Goal: Transaction & Acquisition: Register for event/course

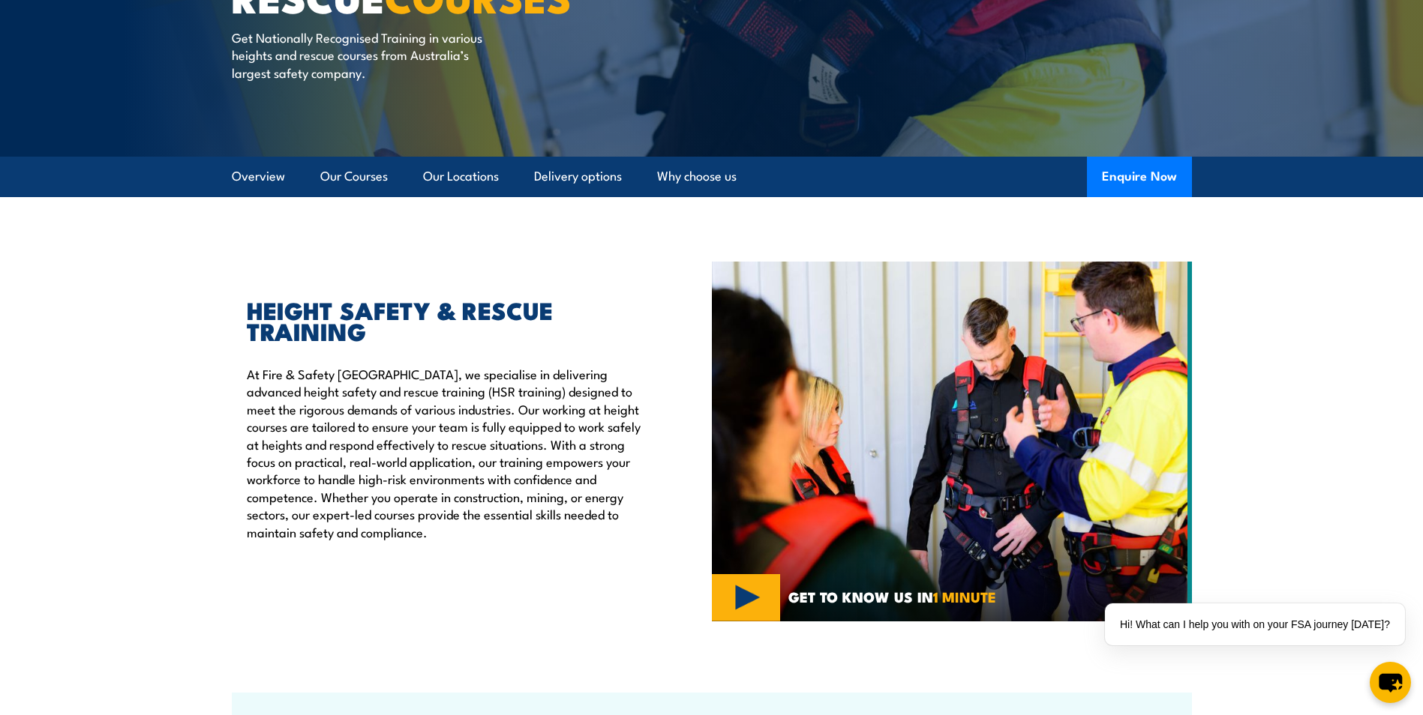
scroll to position [300, 0]
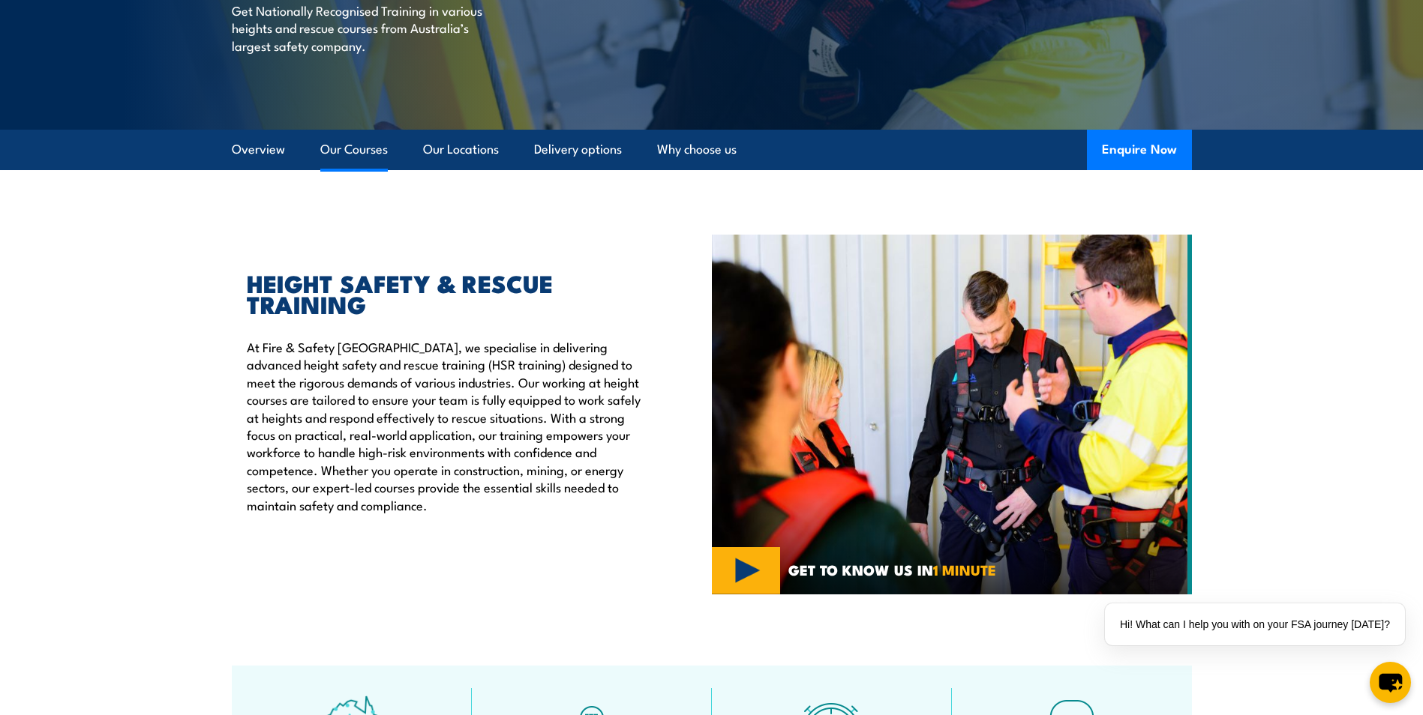
click at [338, 143] on link "Our Courses" at bounding box center [353, 150] width 67 height 40
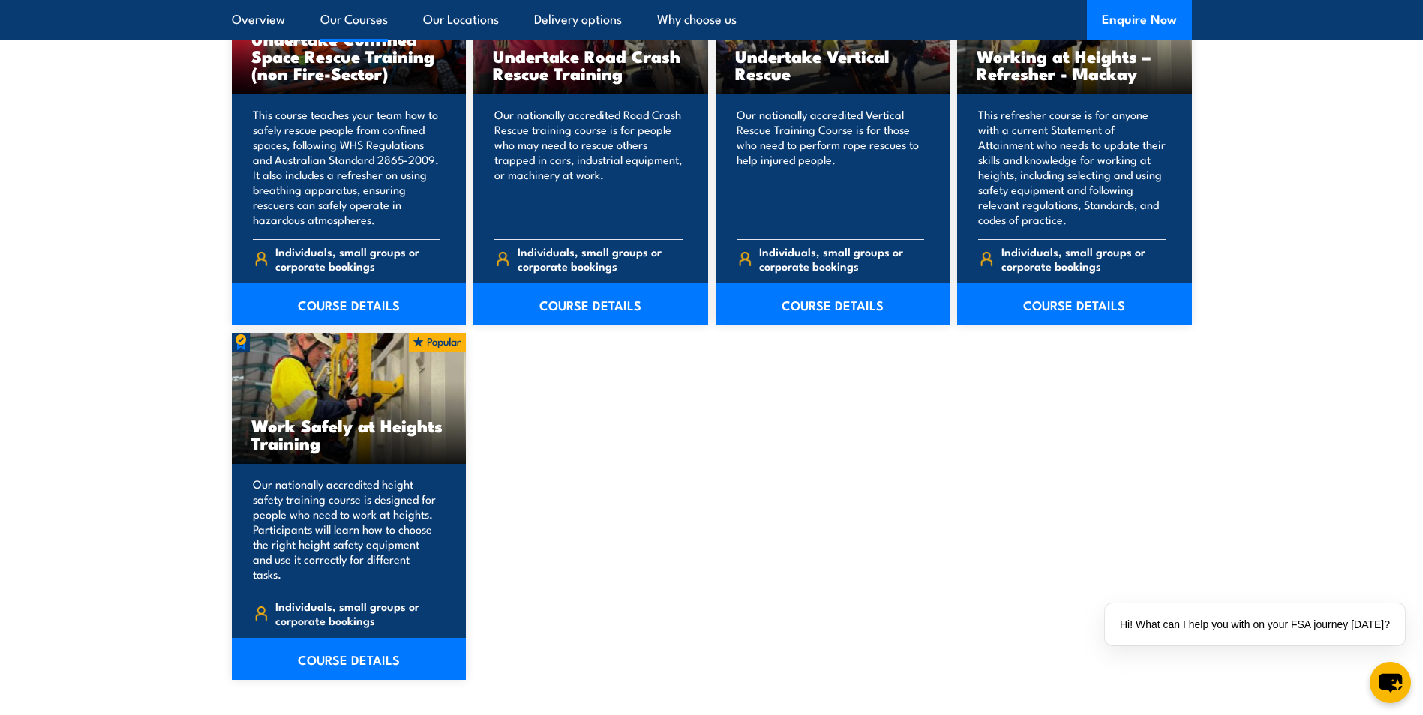
scroll to position [1738, 0]
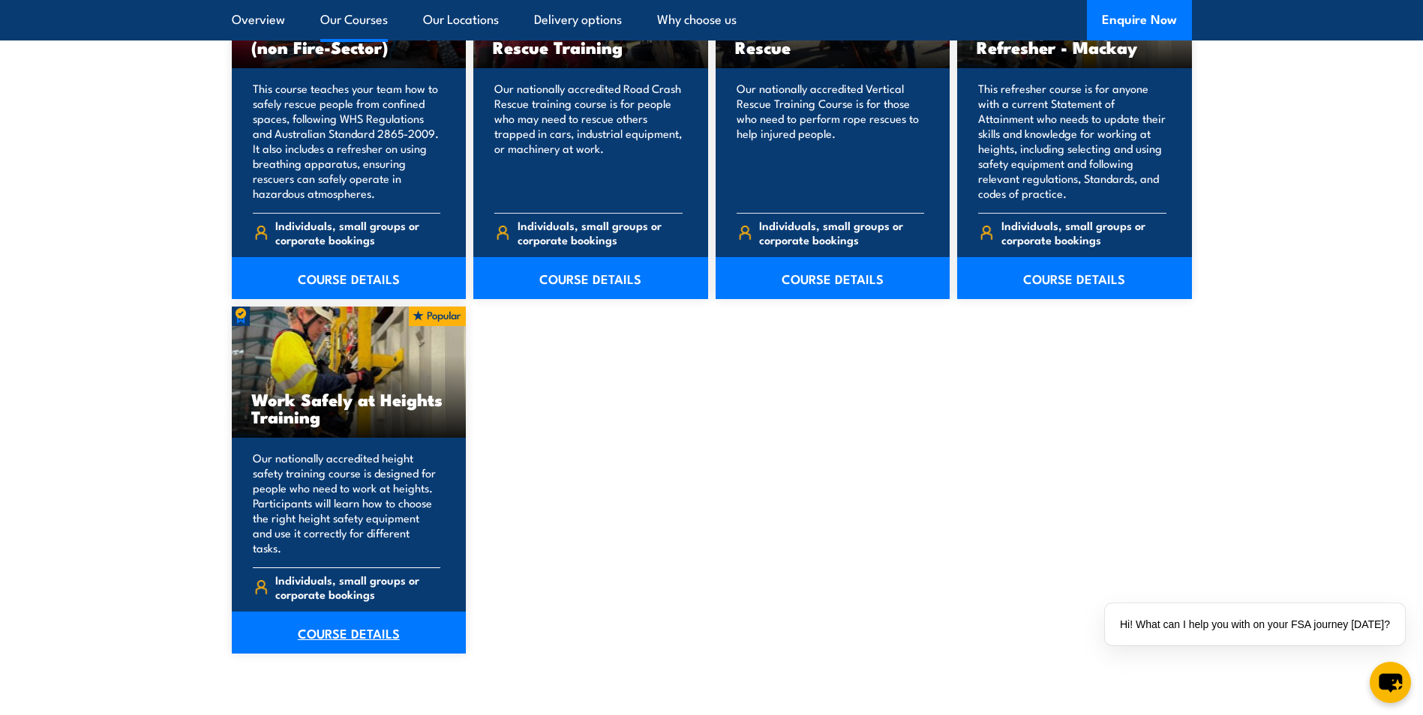
click at [348, 616] on link "COURSE DETAILS" at bounding box center [349, 633] width 235 height 42
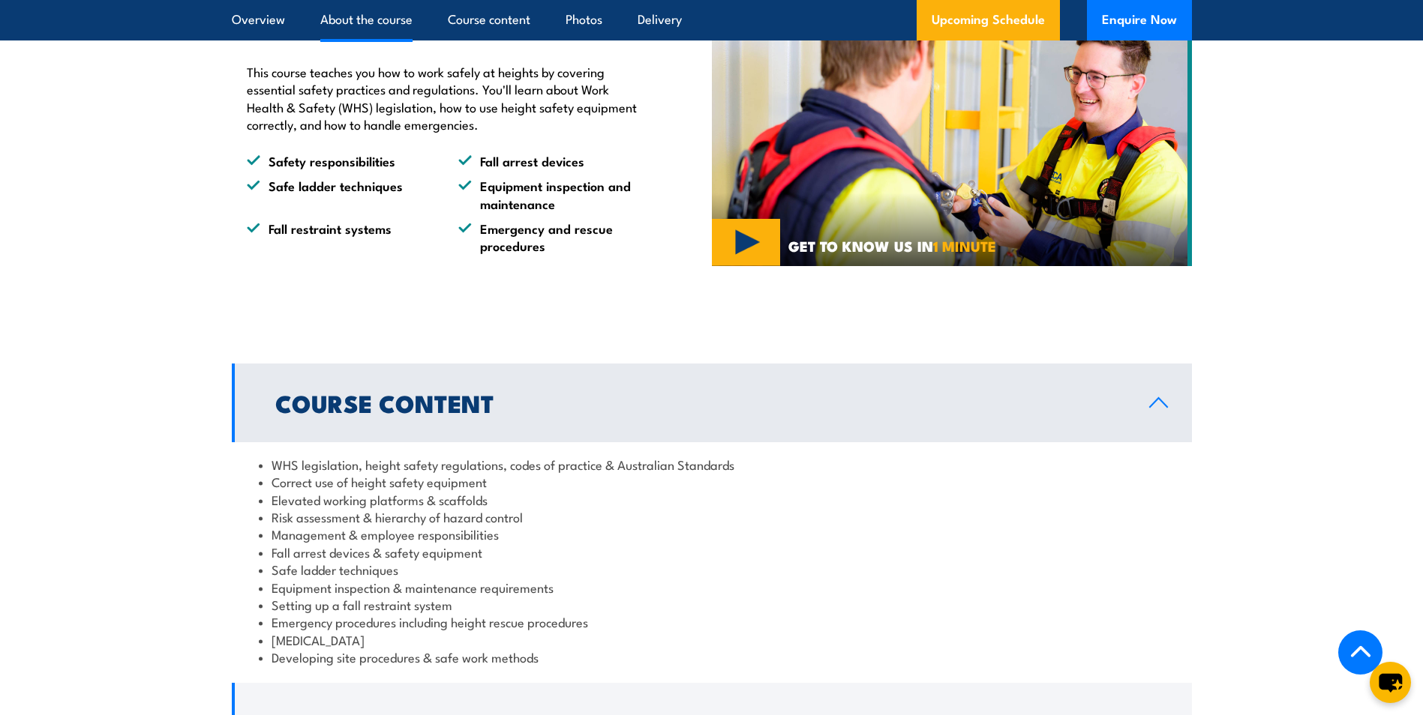
scroll to position [675, 0]
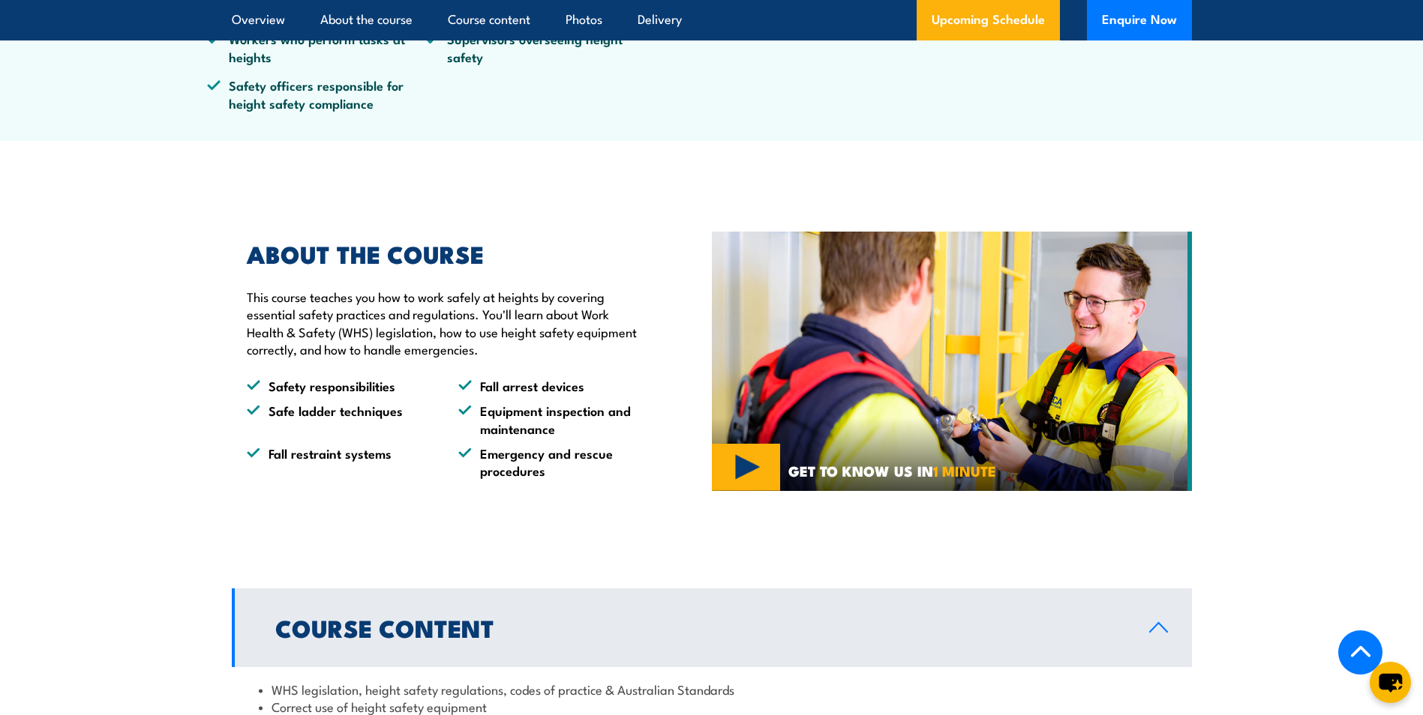
click at [767, 442] on img at bounding box center [952, 361] width 480 height 259
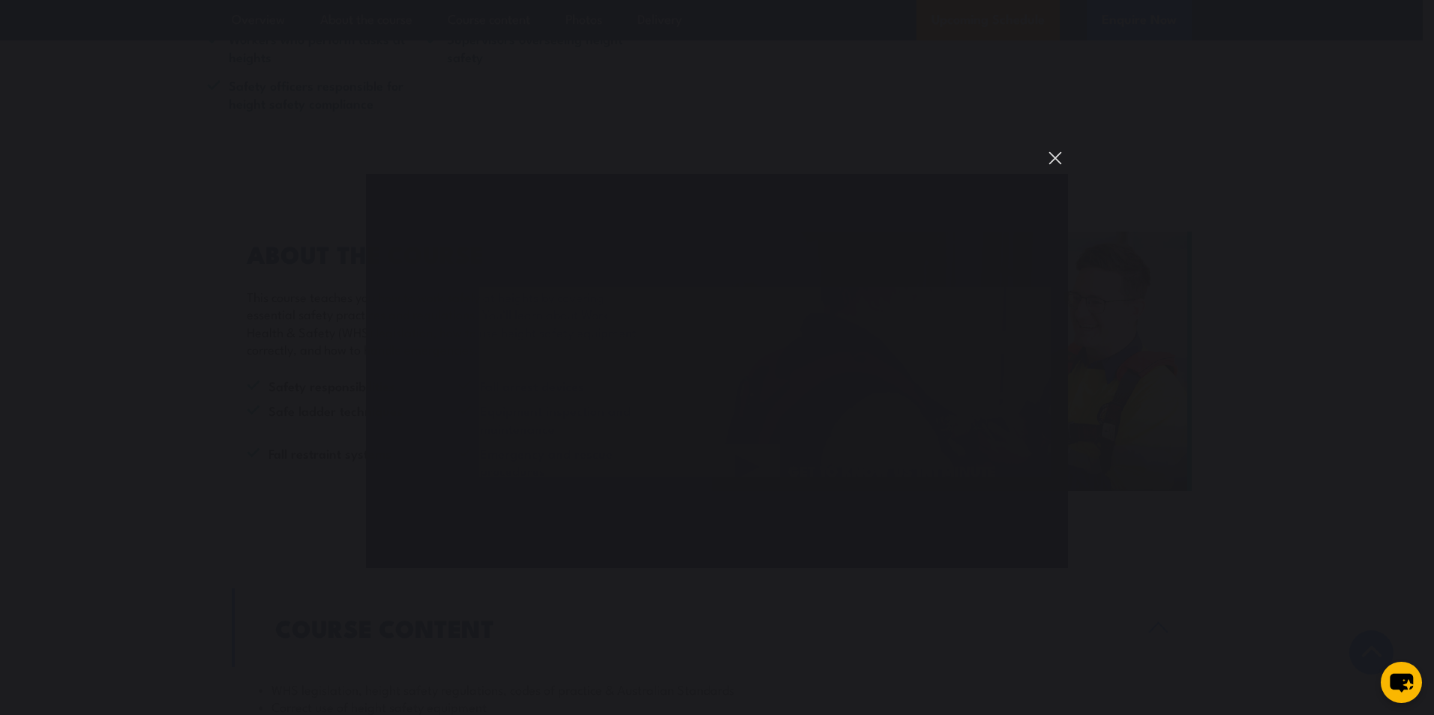
click at [1053, 154] on button "You can close this modal content with the ESC key" at bounding box center [1054, 157] width 25 height 25
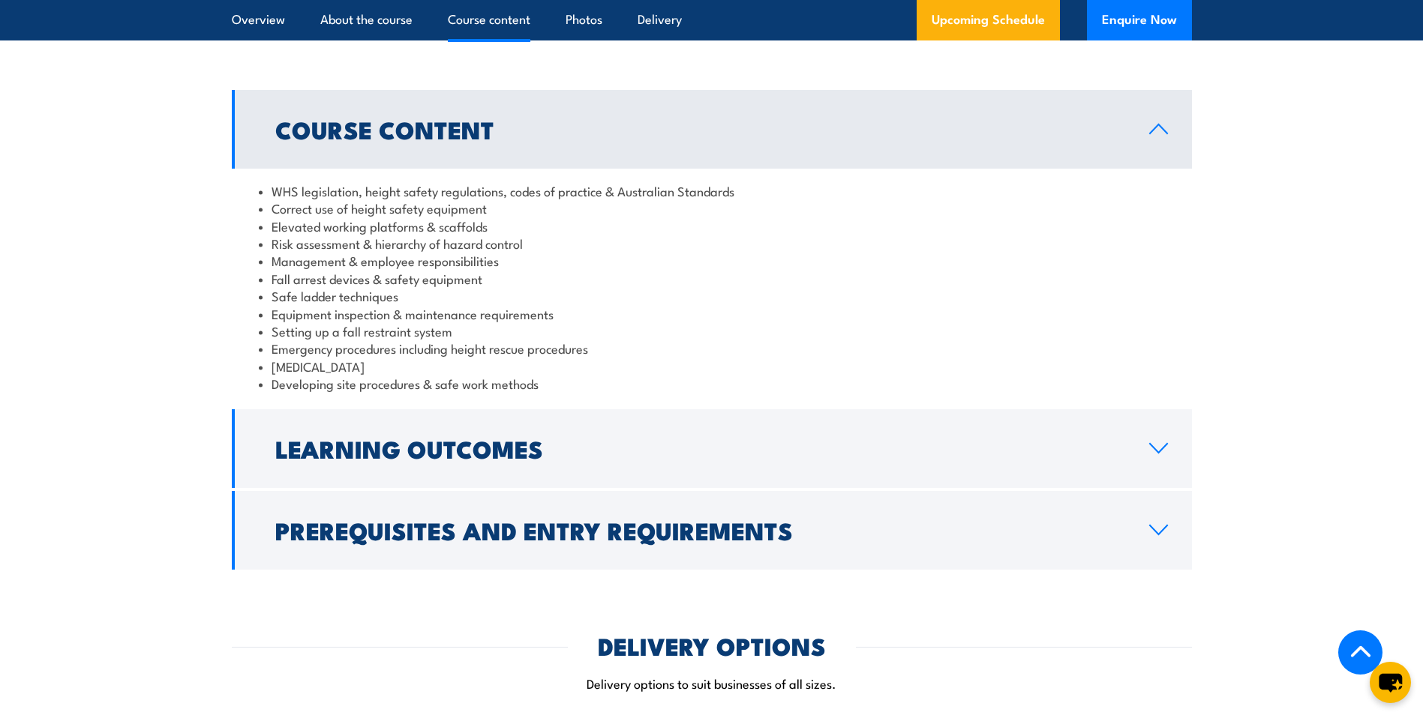
scroll to position [1200, 0]
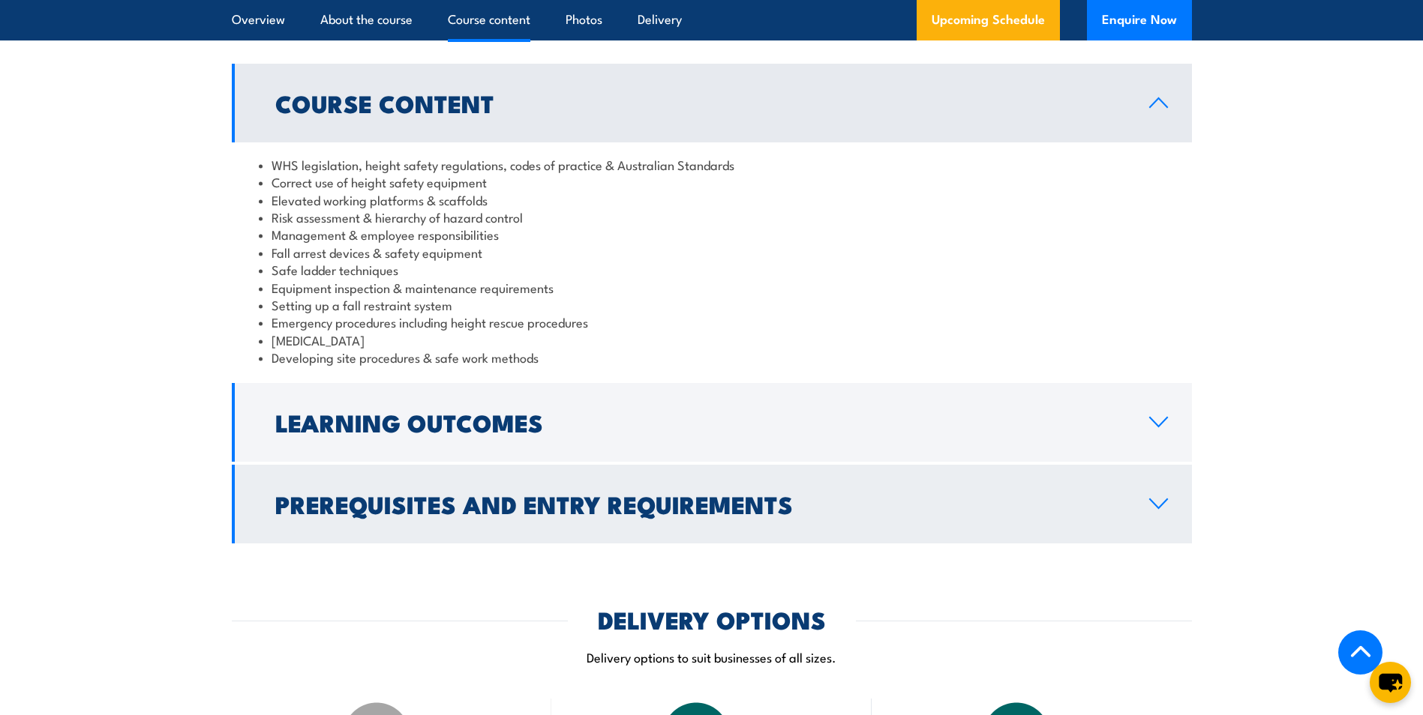
click at [1157, 512] on link "Prerequisites and Entry Requirements" at bounding box center [712, 504] width 960 height 79
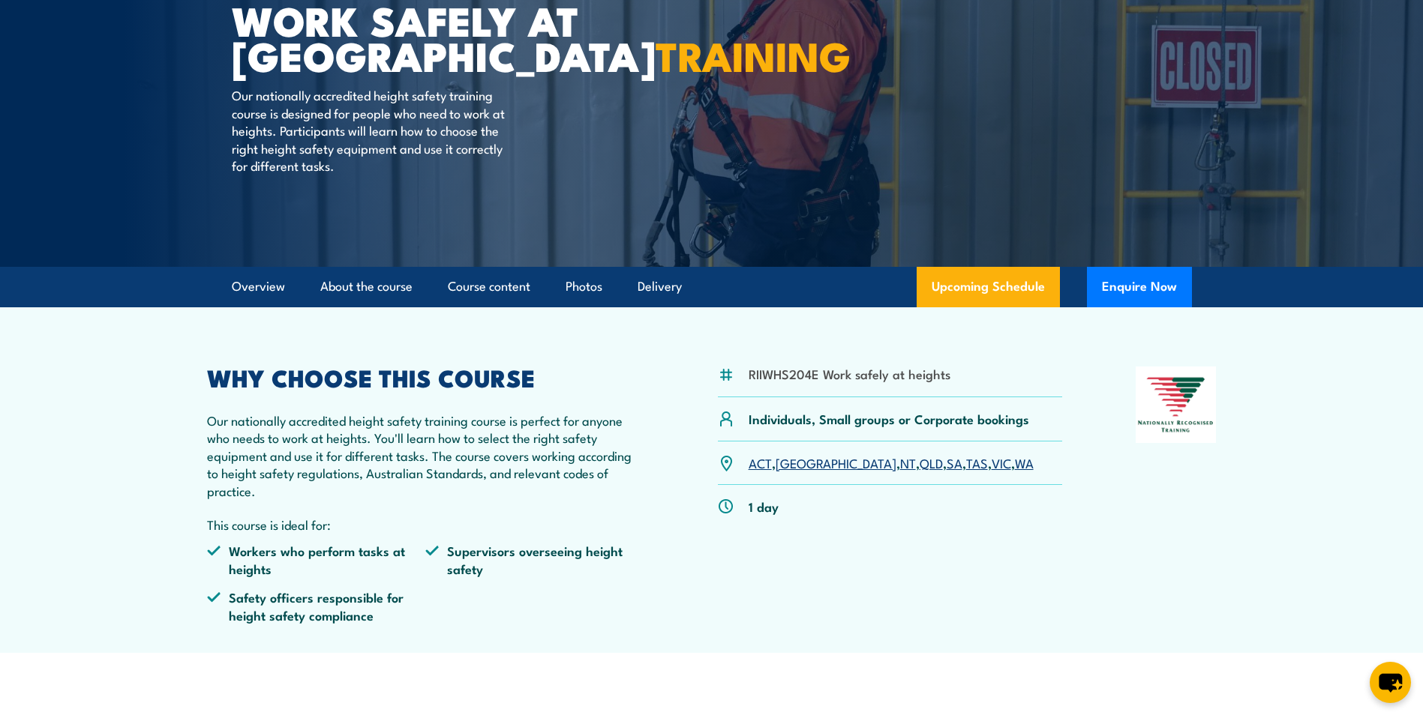
scroll to position [150, 0]
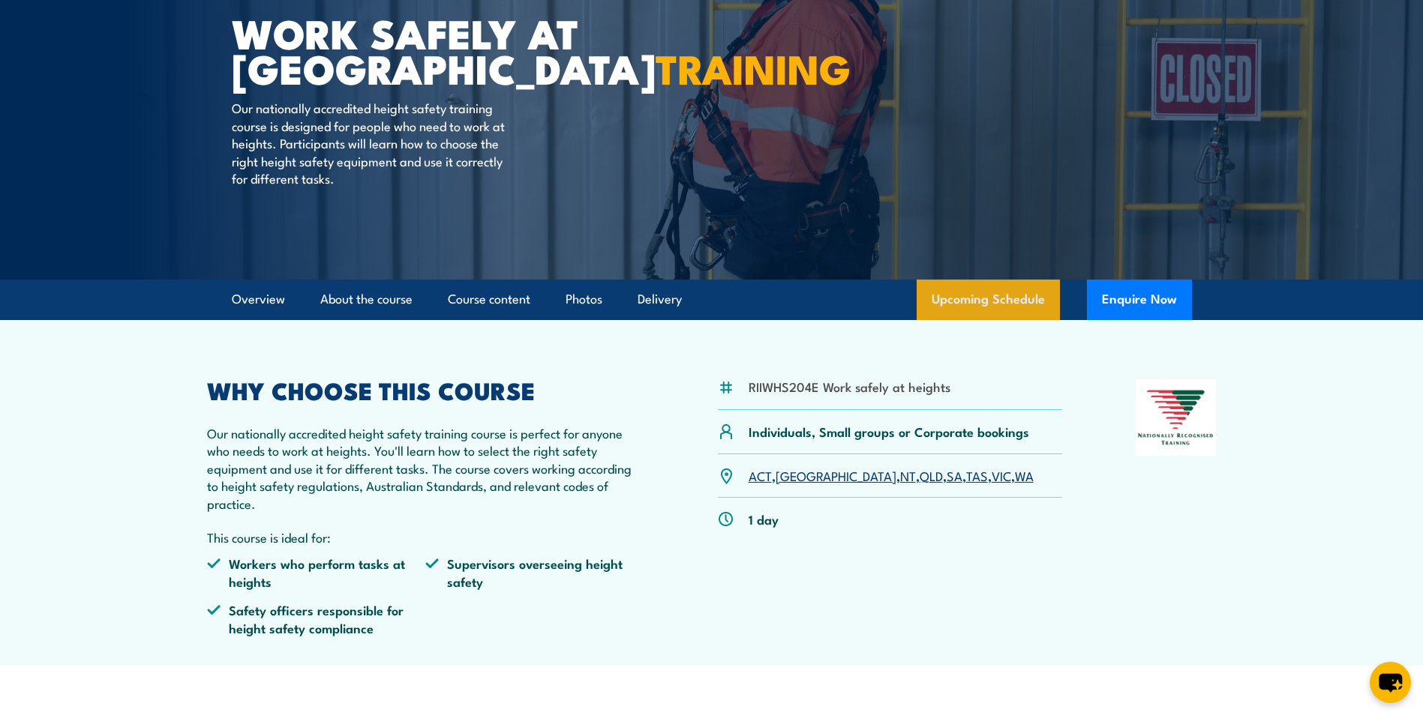
click at [1000, 311] on link "Upcoming Schedule" at bounding box center [987, 300] width 143 height 40
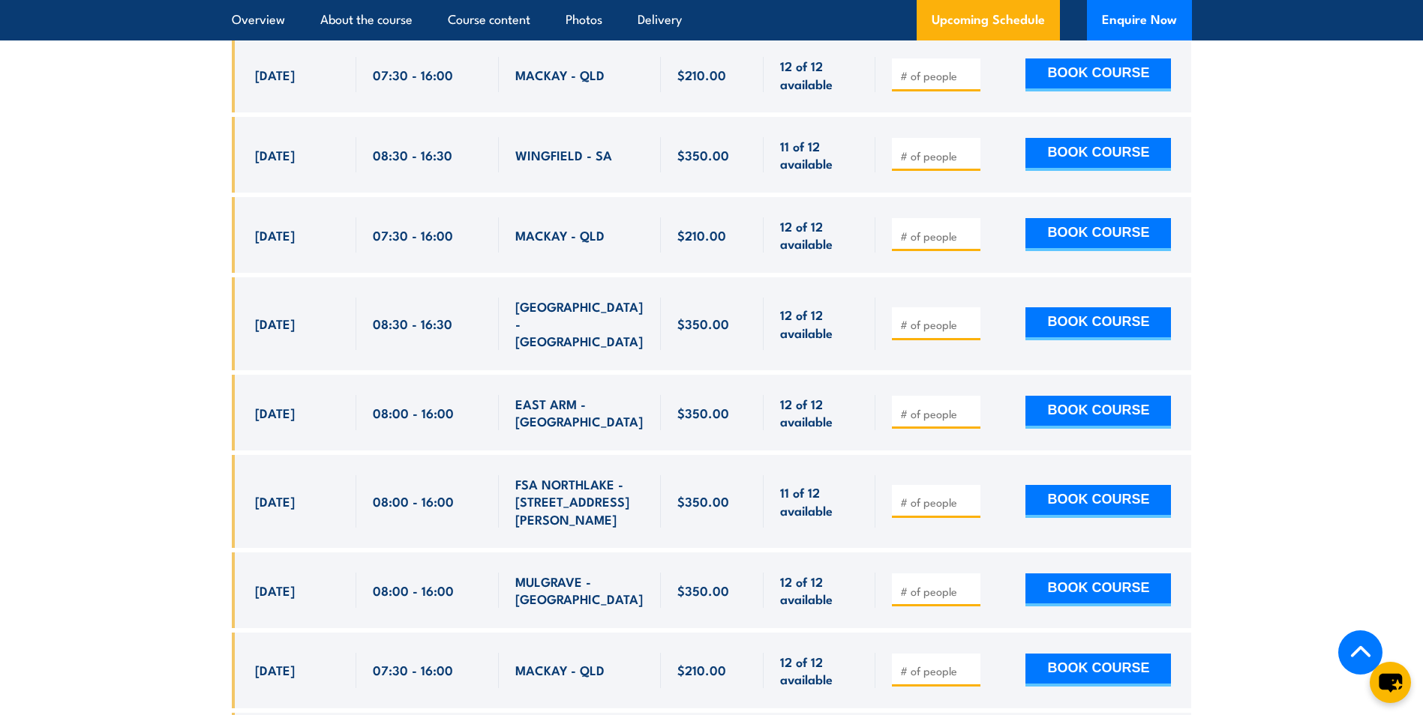
scroll to position [4312, 0]
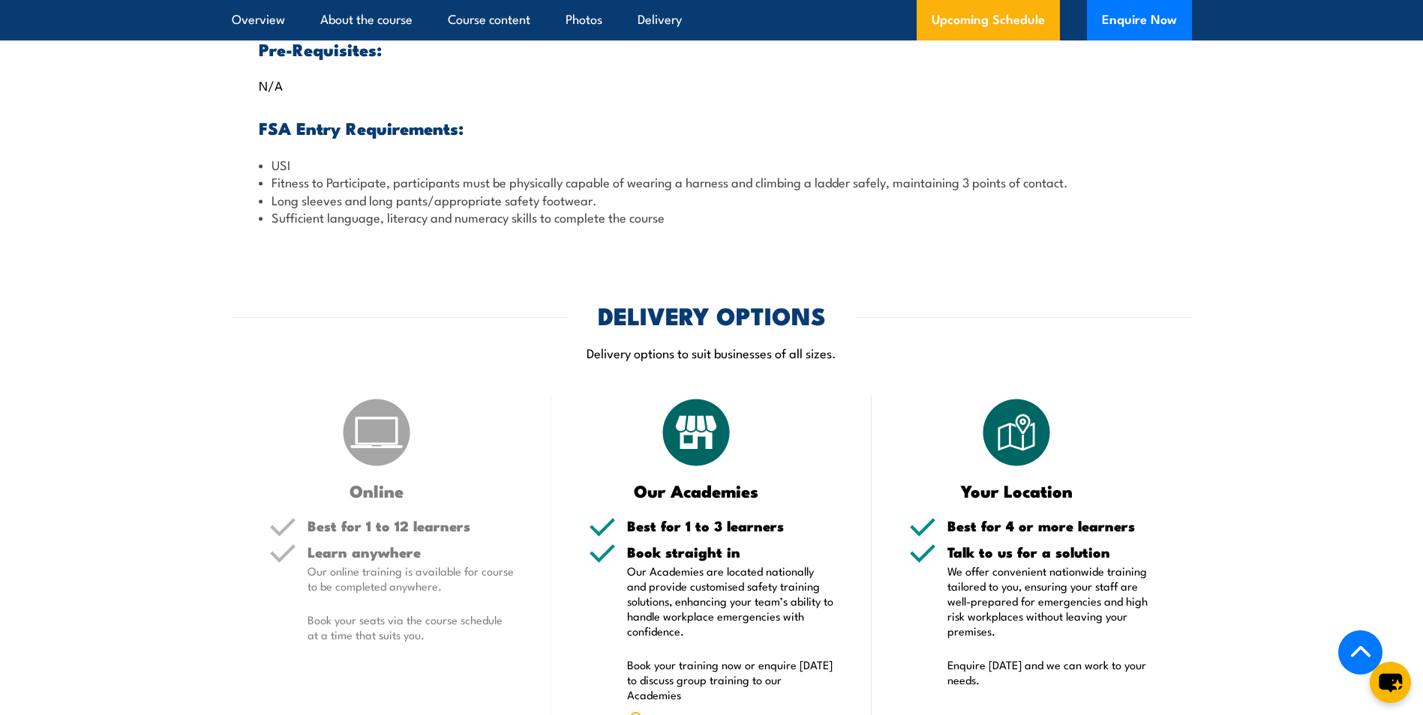
drag, startPoint x: 730, startPoint y: 521, endPoint x: 694, endPoint y: 376, distance: 149.7
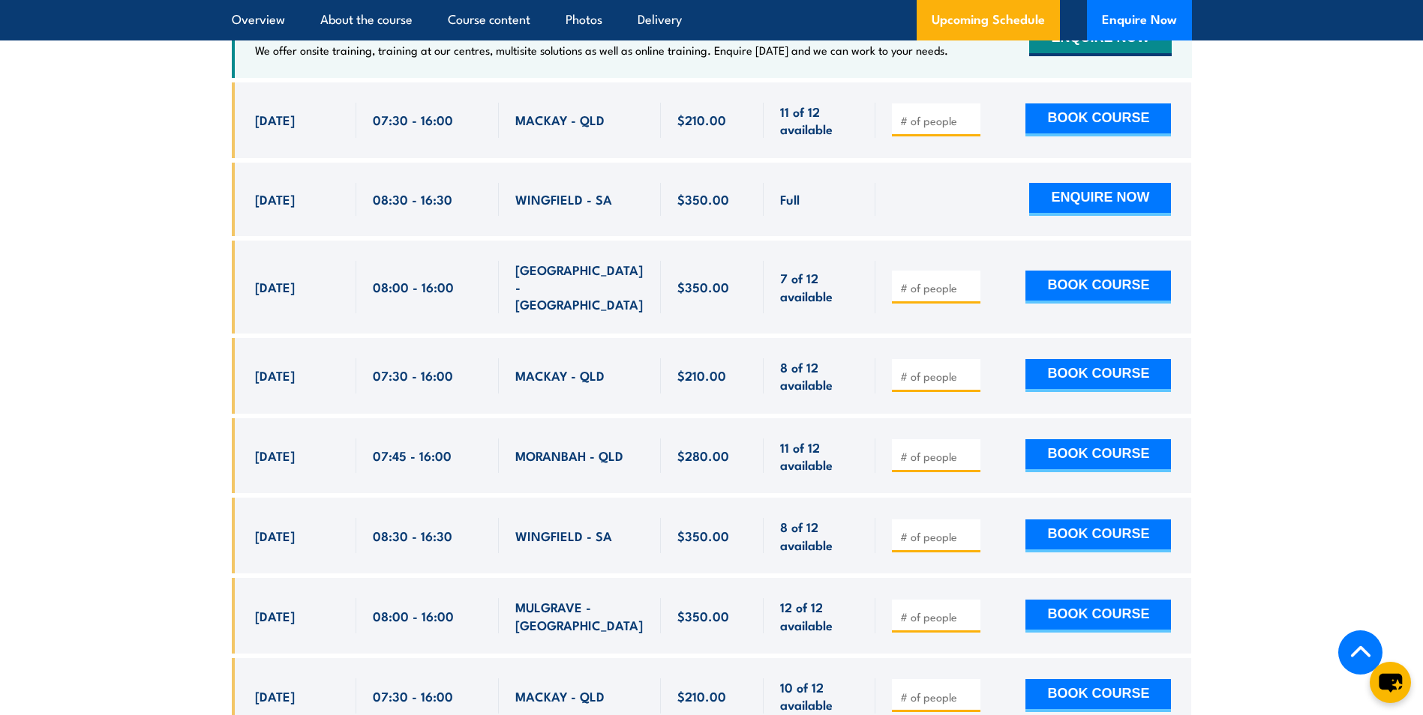
scroll to position [2551, 0]
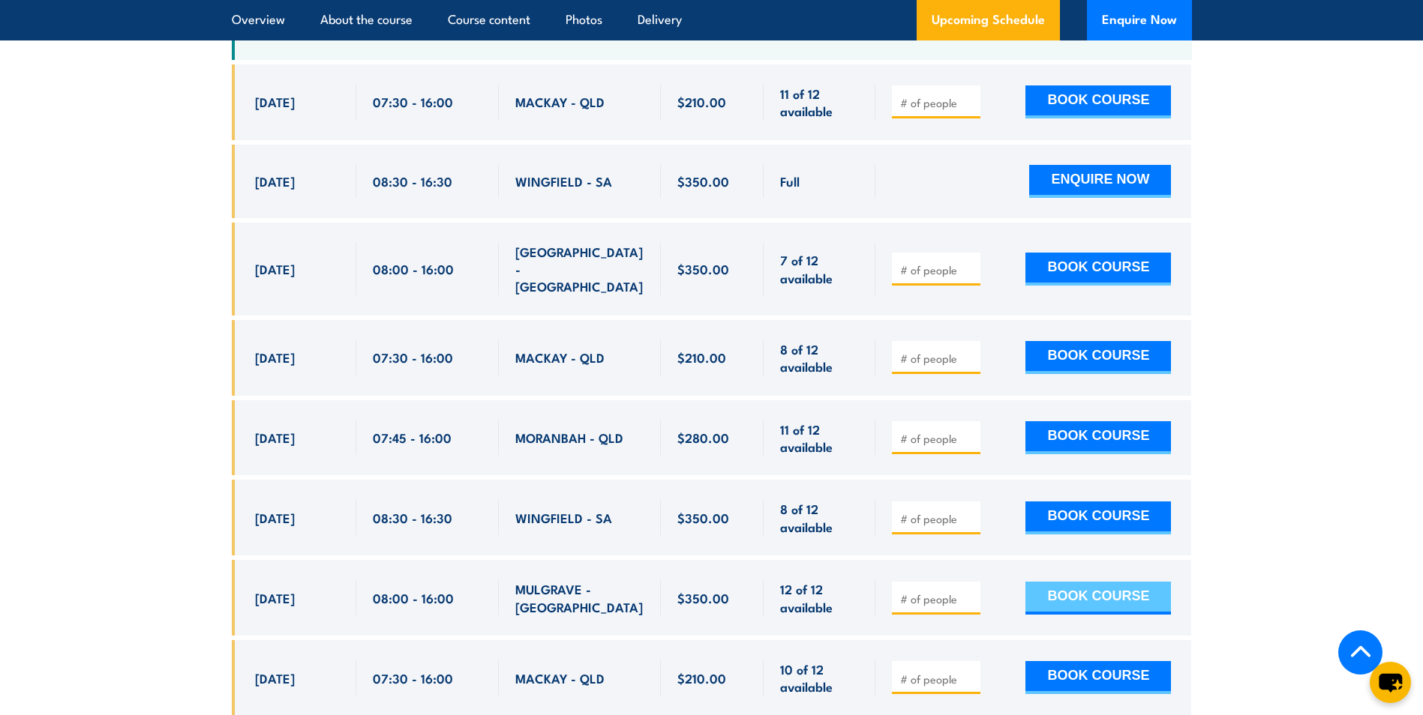
click at [1097, 582] on button "BOOK COURSE" at bounding box center [1097, 598] width 145 height 33
type input "1"
click at [965, 592] on input "1" at bounding box center [937, 599] width 75 height 15
click at [1066, 582] on button "BOOK COURSE" at bounding box center [1097, 598] width 145 height 33
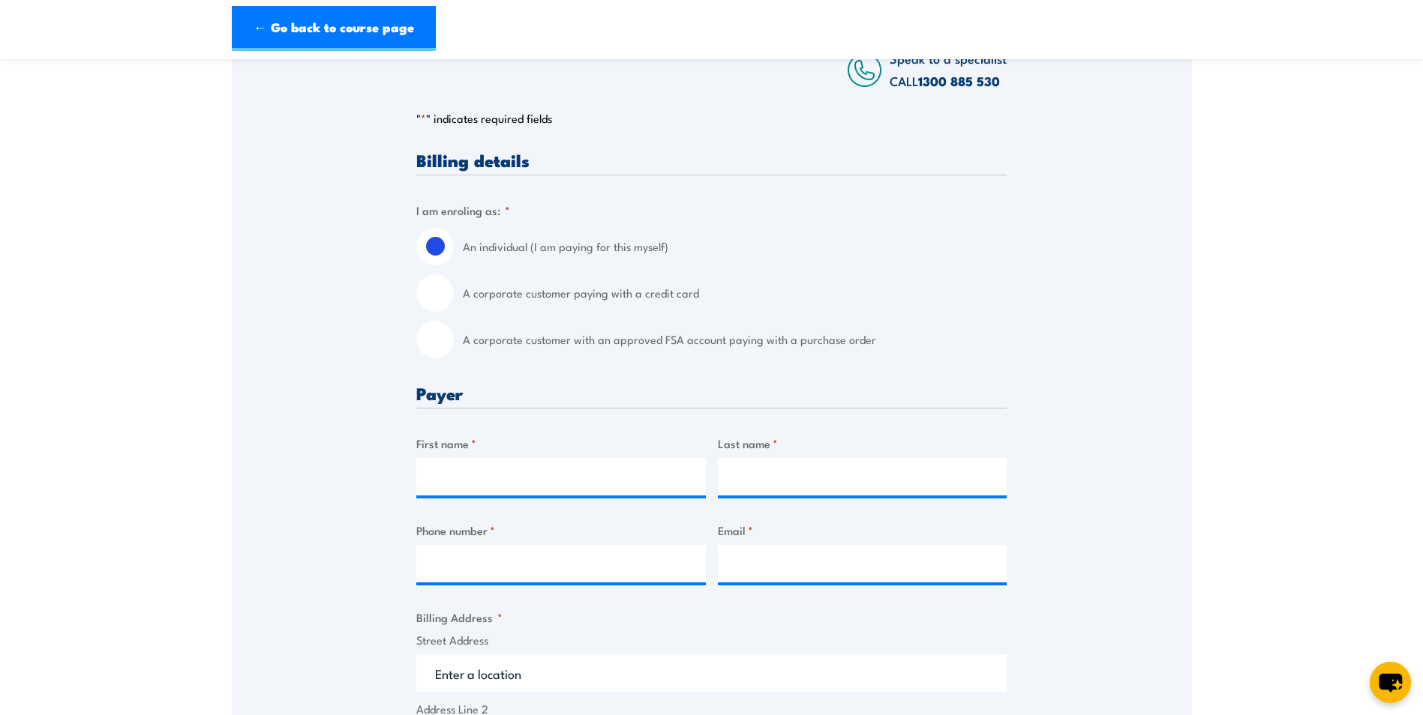
scroll to position [300, 0]
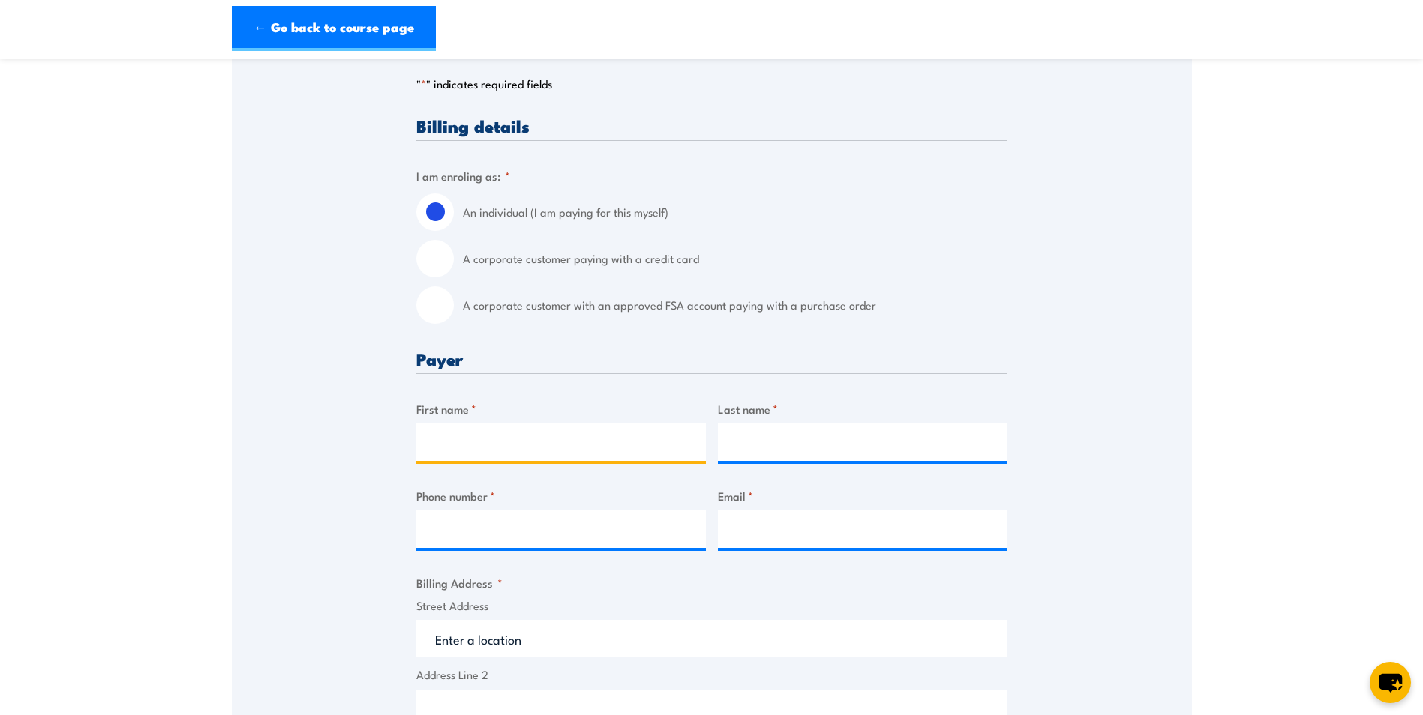
click at [537, 442] on input "First name *" at bounding box center [560, 442] width 289 height 37
type input "Vince"
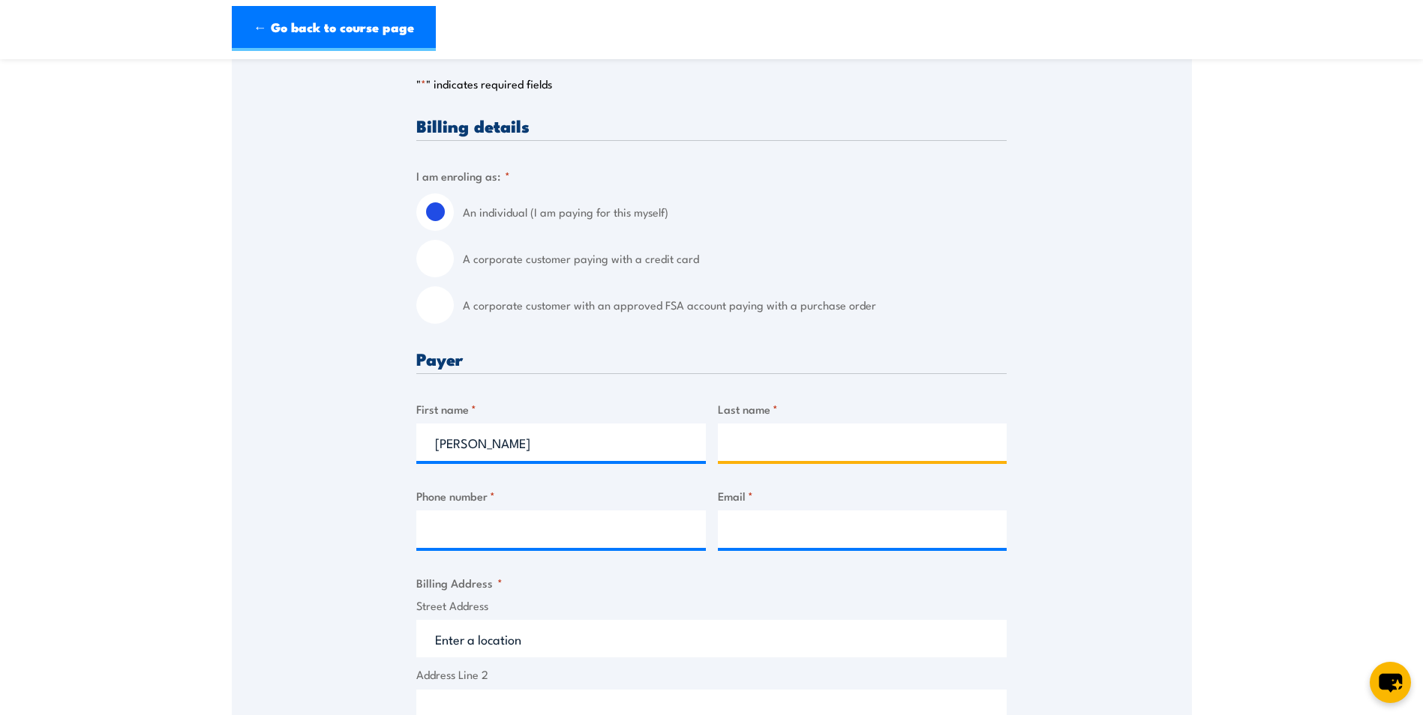
type input "Budge"
type input "0413162669"
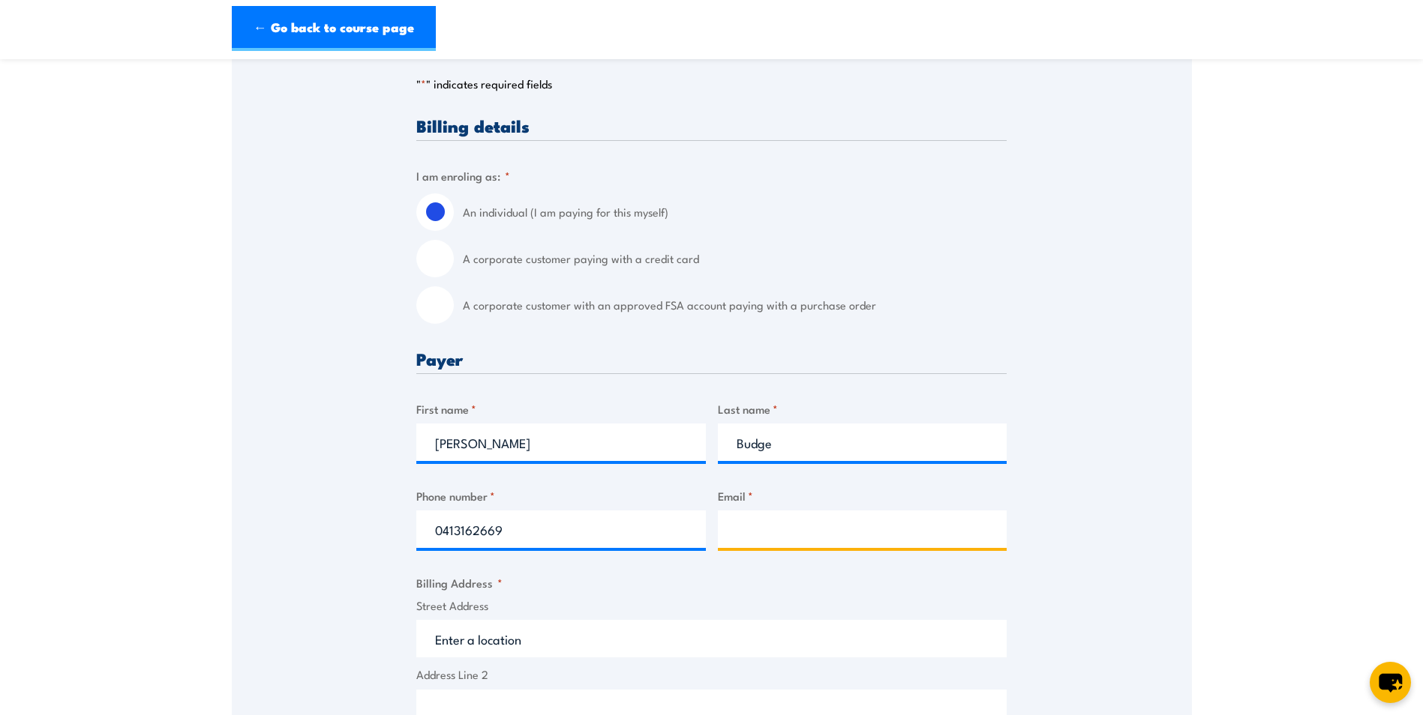
type input "vinniebudge@hotmail.com"
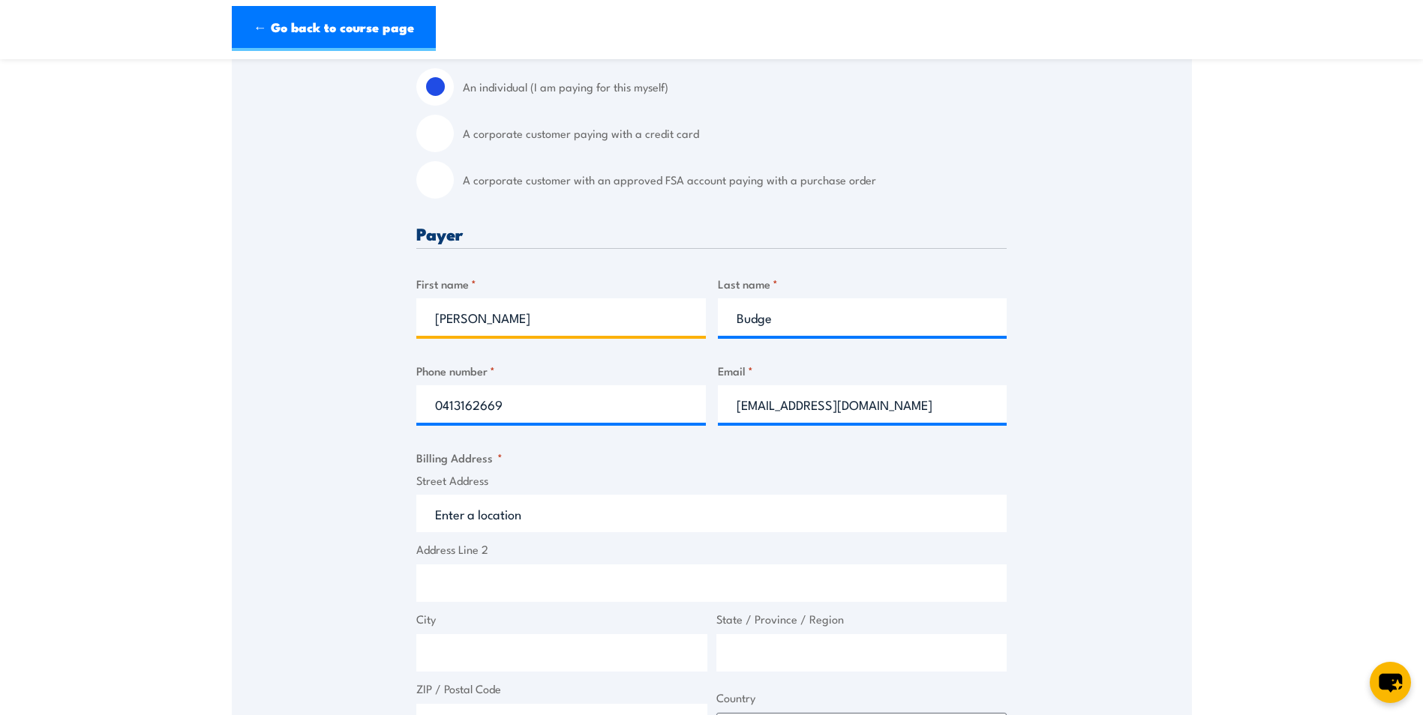
scroll to position [525, 0]
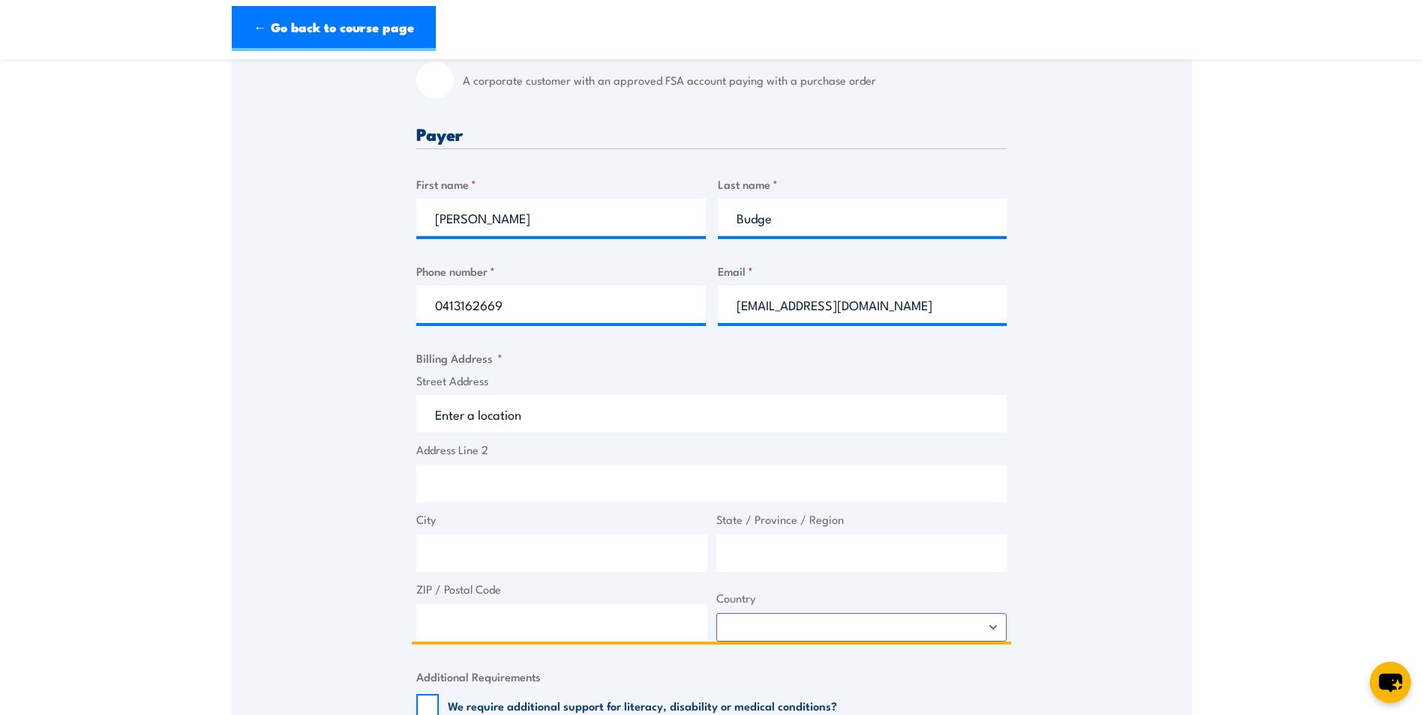
click at [496, 415] on input "Street Address" at bounding box center [711, 413] width 590 height 37
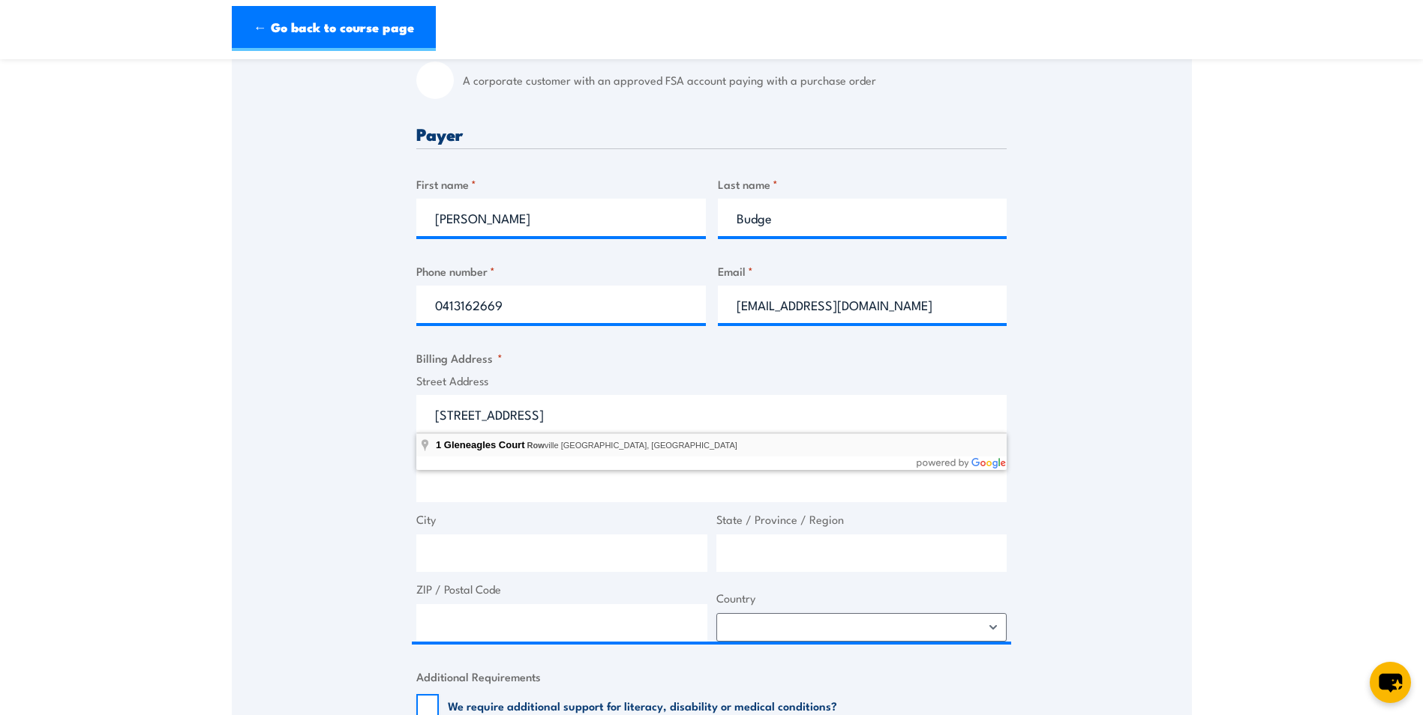
type input "1 Gleneagles Court, Rowville VIC, Australia"
type input "1 Gleneagles Ct"
type input "Rowville"
type input "Victoria"
type input "3178"
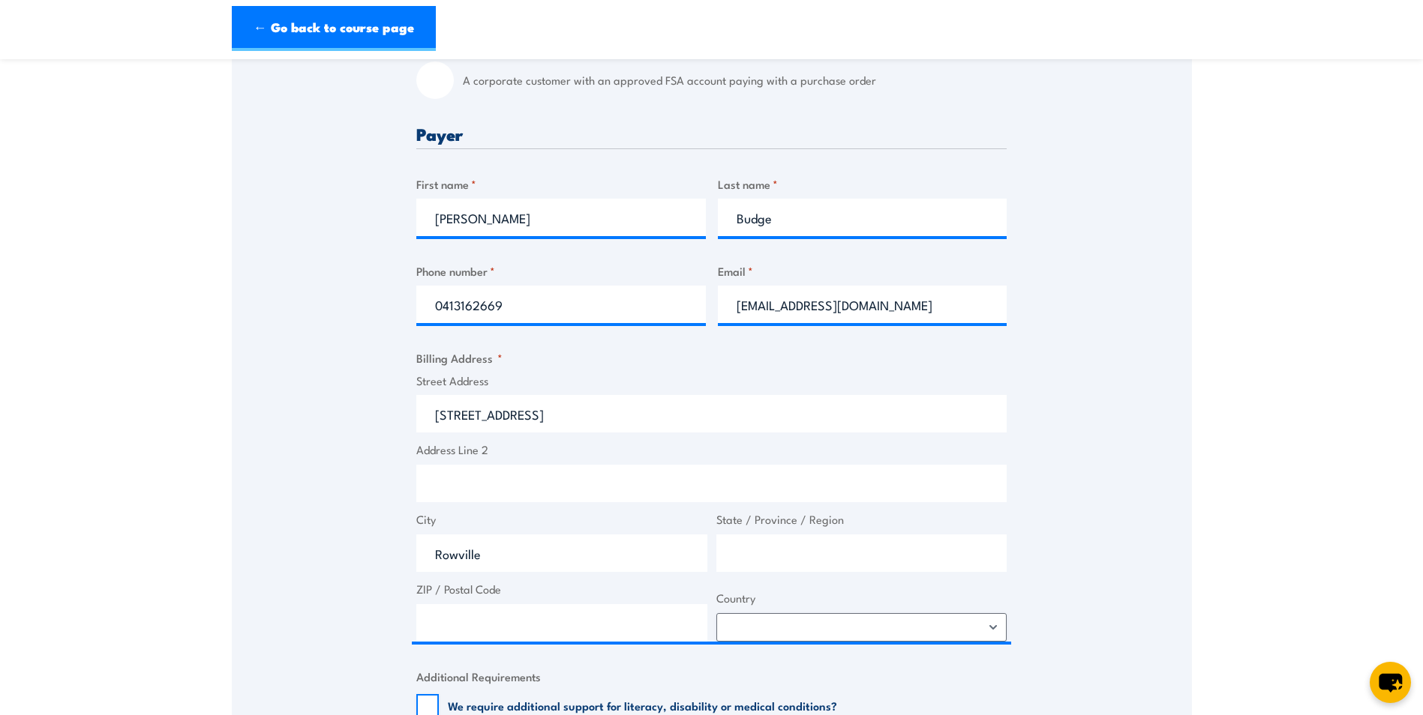
select select "Australia"
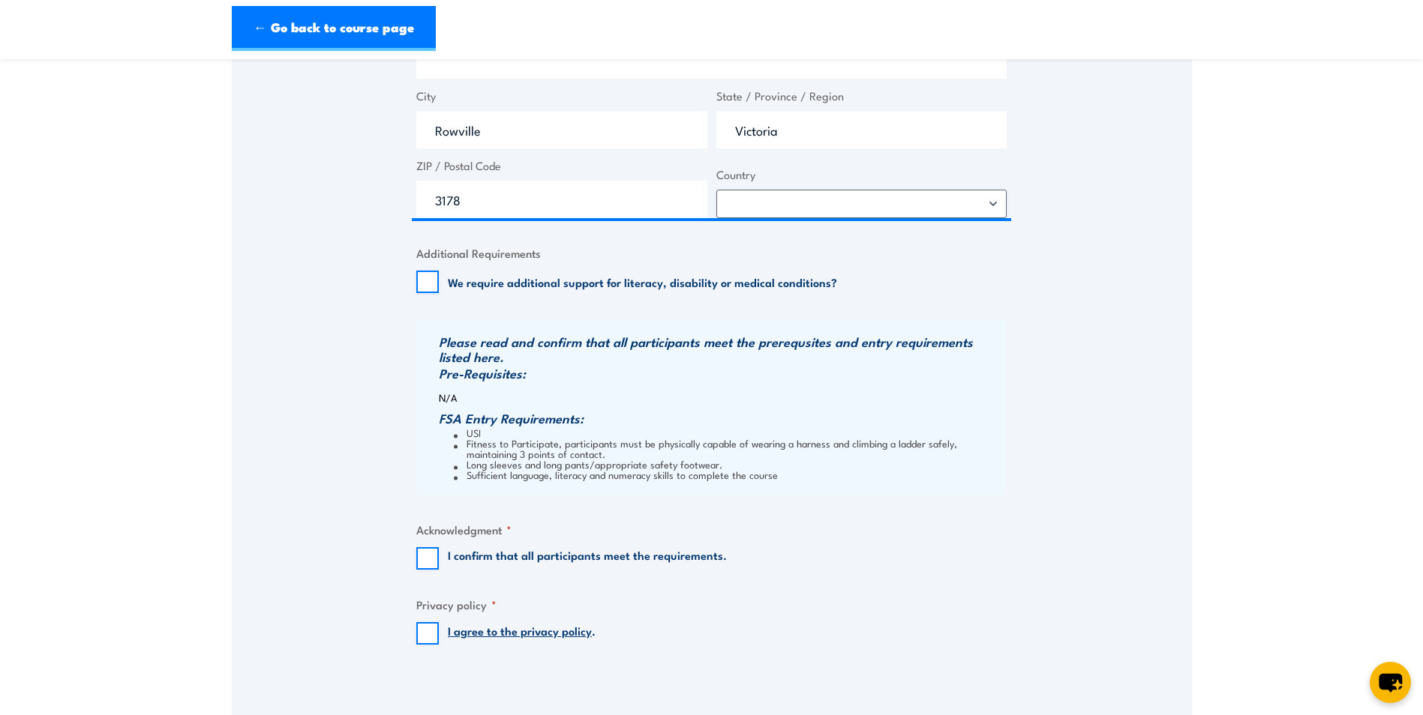
scroll to position [975, 0]
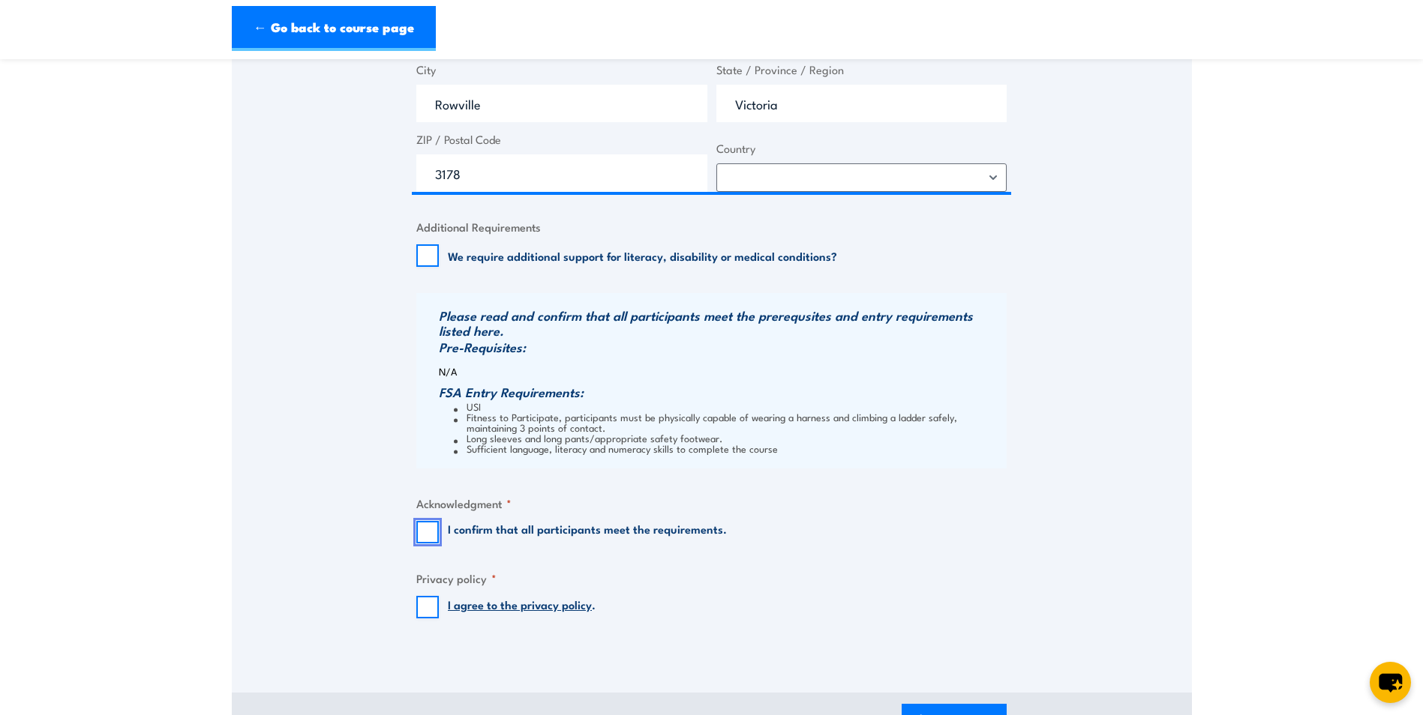
click at [430, 526] on input "I confirm that all participants meet the requirements." at bounding box center [427, 532] width 22 height 22
checkbox input "true"
click at [427, 602] on input "I agree to the privacy policy ." at bounding box center [427, 607] width 22 height 22
checkbox input "true"
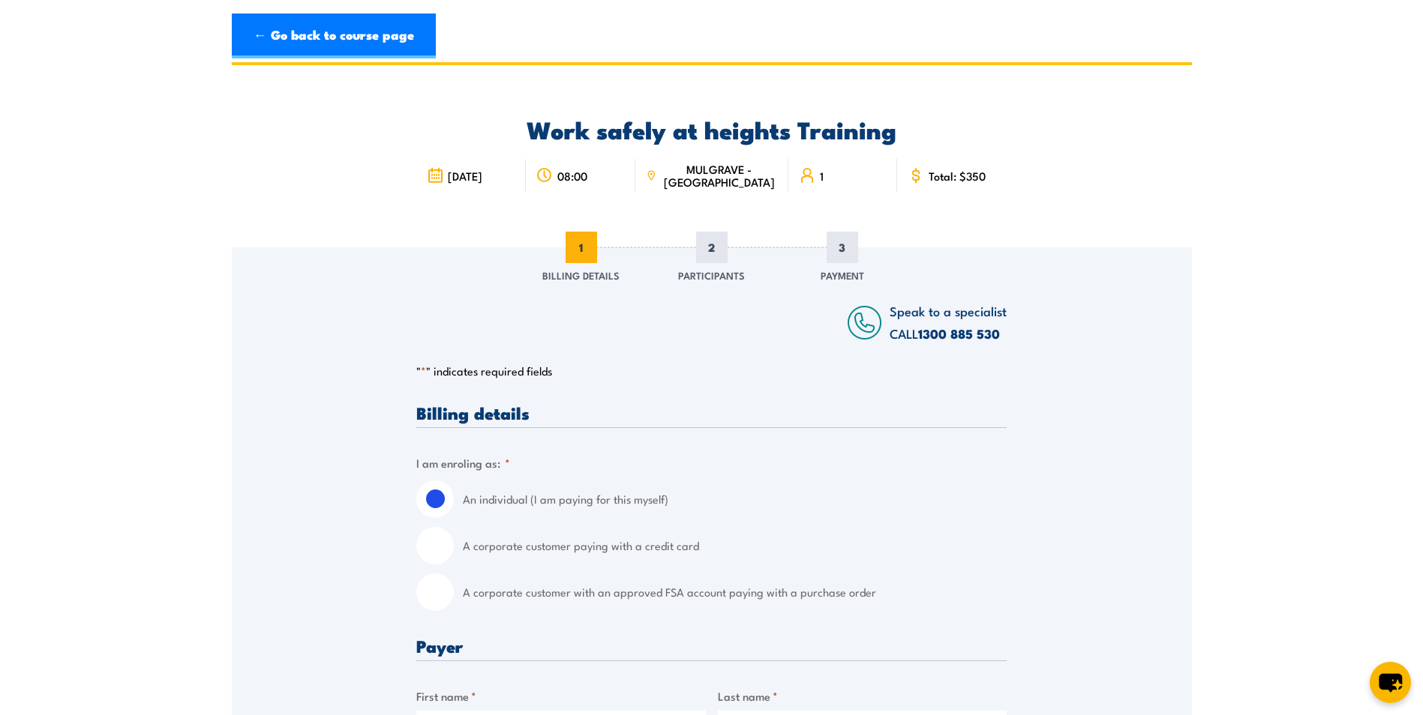
scroll to position [0, 0]
